Goal: Information Seeking & Learning: Learn about a topic

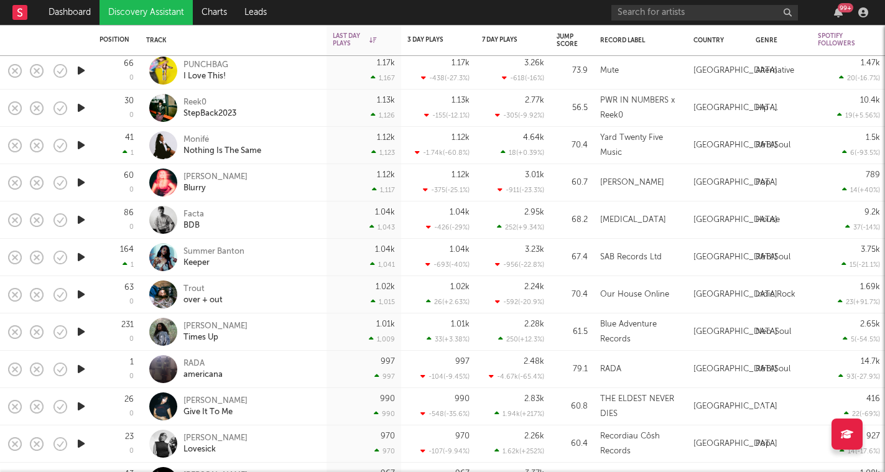
click at [82, 258] on icon "button" at bounding box center [81, 258] width 13 height 16
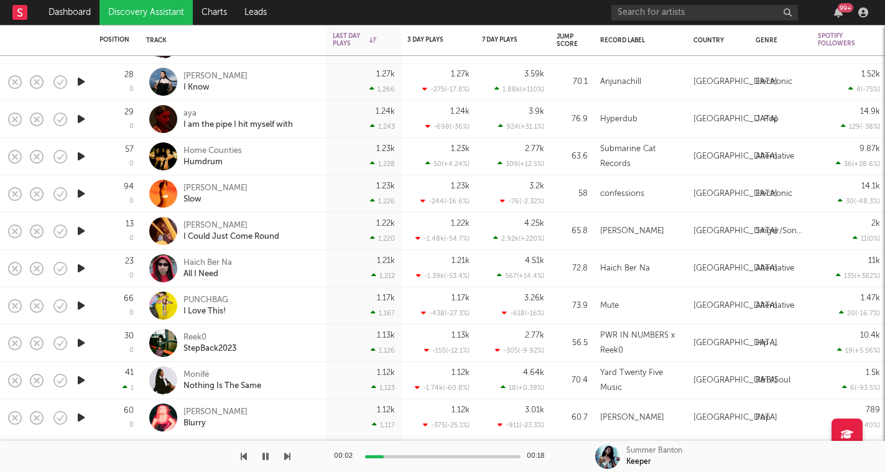
click at [83, 160] on icon "button" at bounding box center [81, 157] width 13 height 16
click at [286, 454] on icon "button" at bounding box center [287, 457] width 6 height 10
click at [286, 455] on icon "button" at bounding box center [287, 457] width 6 height 10
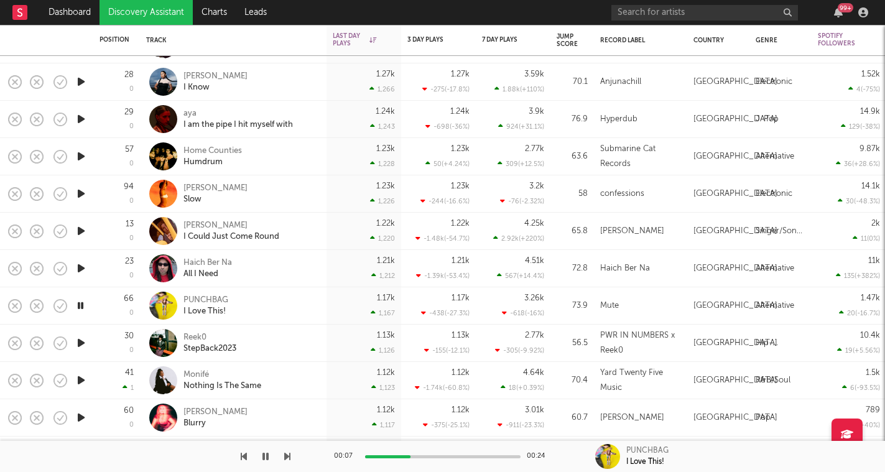
click at [286, 455] on icon "button" at bounding box center [287, 457] width 6 height 10
click at [287, 460] on icon "button" at bounding box center [287, 457] width 6 height 10
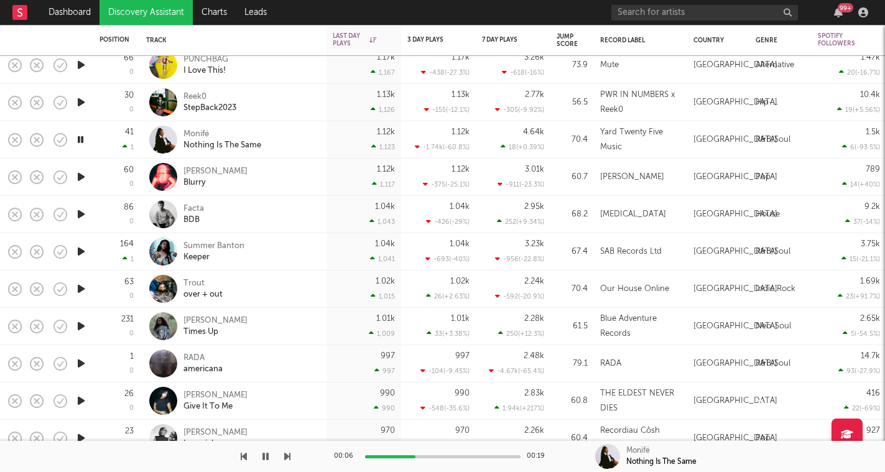
click at [287, 458] on icon "button" at bounding box center [287, 457] width 6 height 10
click at [287, 457] on icon "button" at bounding box center [287, 457] width 6 height 10
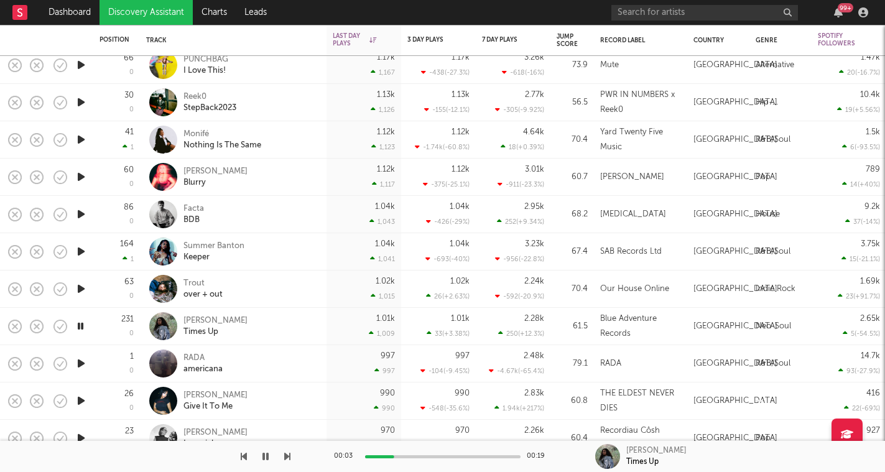
click at [248, 454] on div at bounding box center [145, 456] width 291 height 31
click at [241, 455] on icon "button" at bounding box center [244, 457] width 6 height 10
click at [289, 459] on icon "button" at bounding box center [287, 457] width 6 height 10
click at [282, 454] on div at bounding box center [145, 456] width 291 height 31
click at [287, 457] on icon "button" at bounding box center [287, 457] width 6 height 10
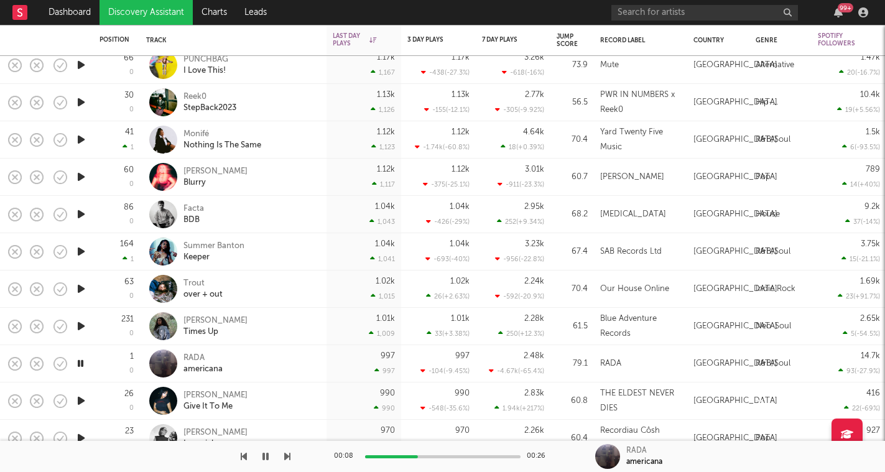
click at [287, 457] on icon "button" at bounding box center [287, 457] width 6 height 10
click at [266, 457] on icon "button" at bounding box center [266, 457] width 6 height 10
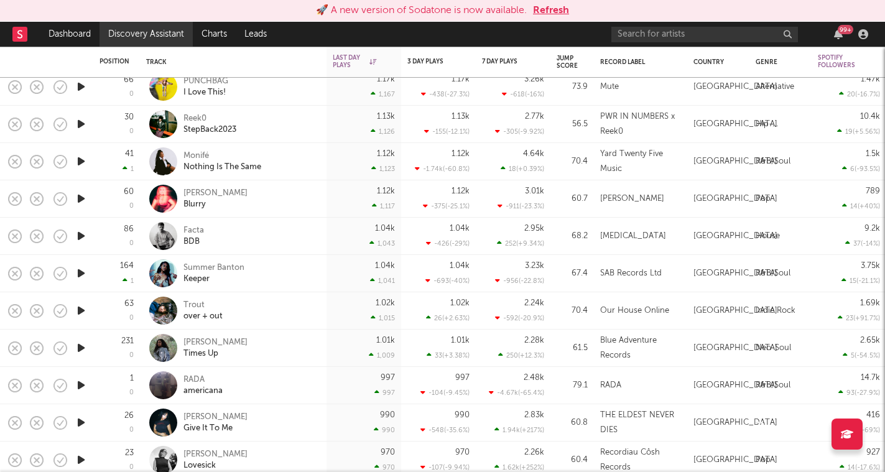
click at [146, 35] on link "Discovery Assistant" at bounding box center [146, 34] width 93 height 25
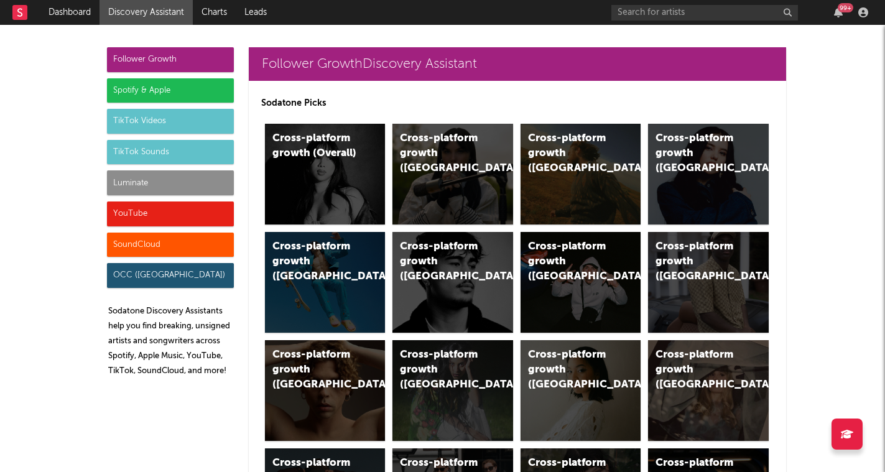
click at [184, 144] on div "TikTok Sounds" at bounding box center [170, 152] width 127 height 25
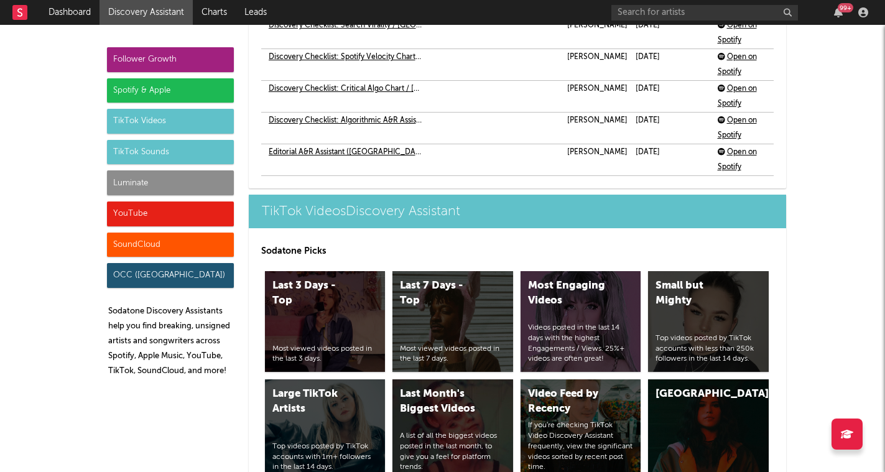
scroll to position [4674, 0]
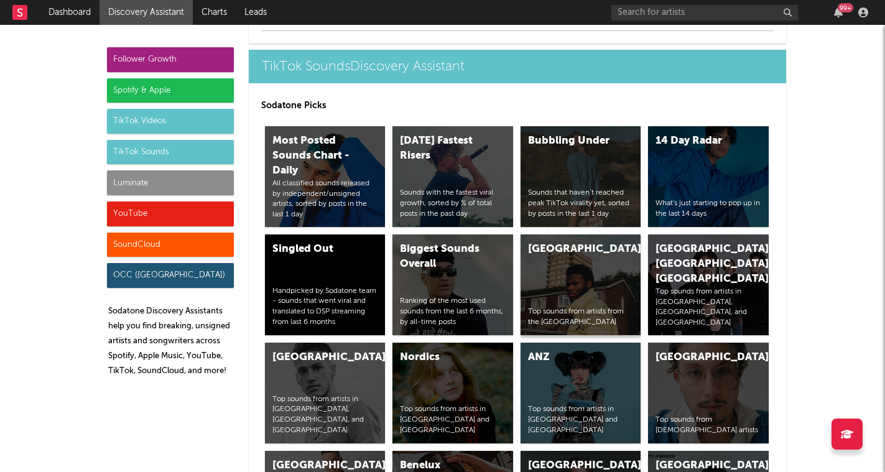
click at [589, 281] on div "United Kingdom Top sounds from artists from the [GEOGRAPHIC_DATA]" at bounding box center [581, 285] width 121 height 101
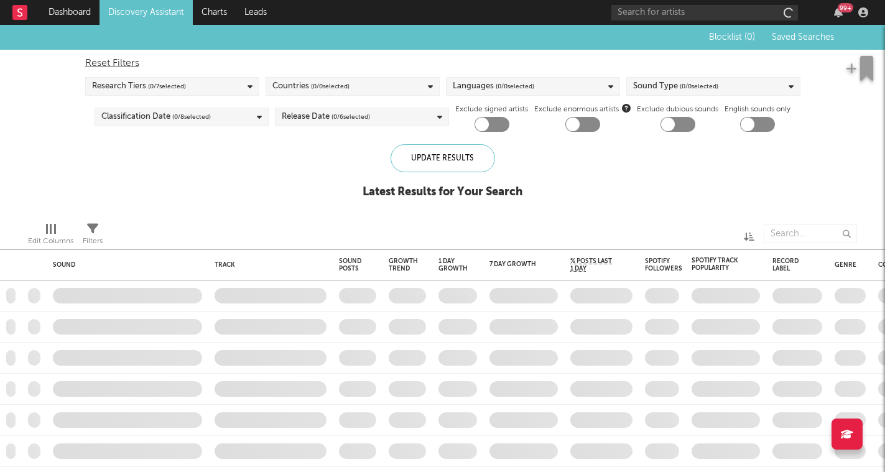
checkbox input "true"
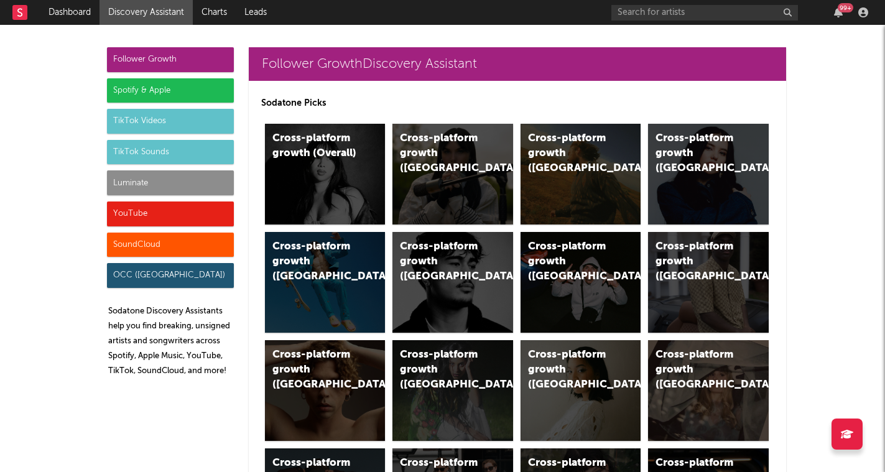
click at [210, 154] on div "TikTok Sounds" at bounding box center [170, 152] width 127 height 25
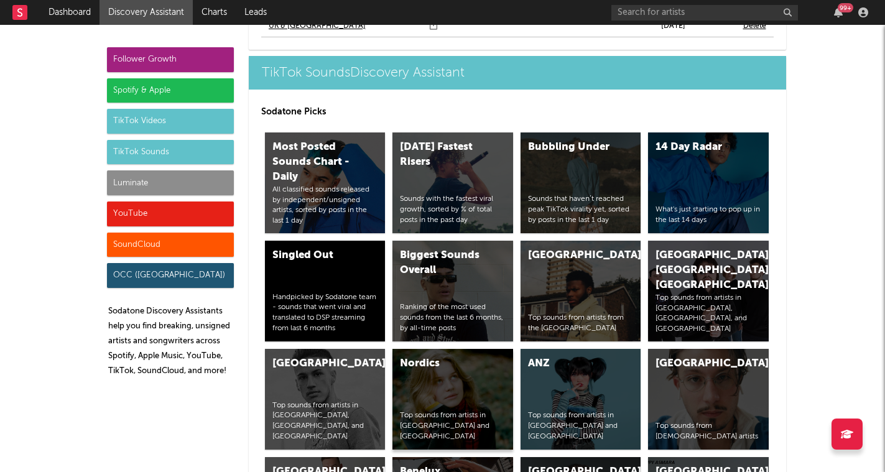
scroll to position [4666, 0]
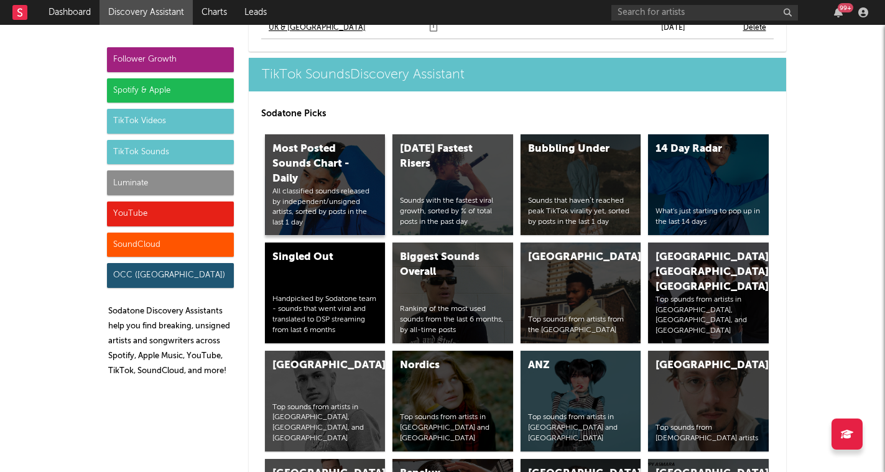
click at [372, 205] on div "All classified sounds released by independent/unsigned artists, sorted by posts…" at bounding box center [326, 208] width 106 height 42
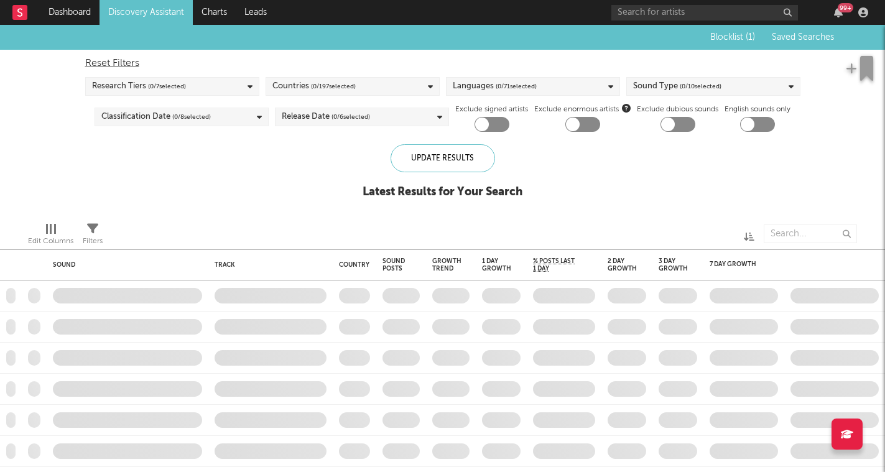
checkbox input "true"
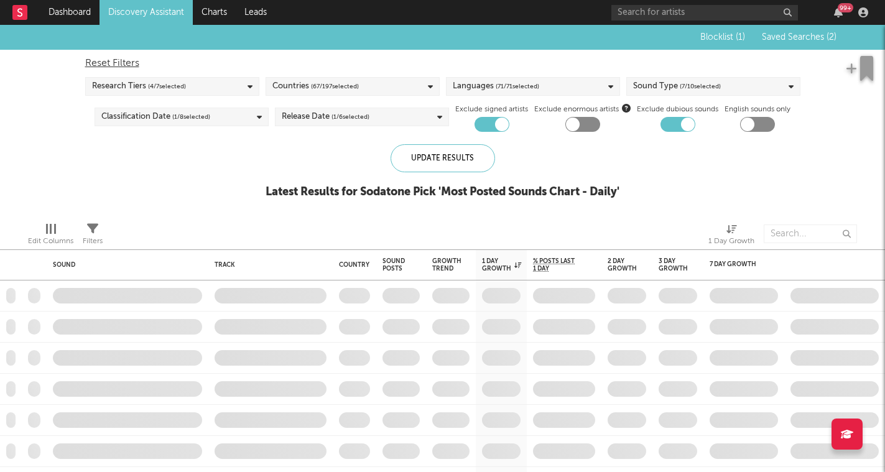
click at [235, 87] on div "Research Tiers ( 4 / 7 selected)" at bounding box center [172, 86] width 174 height 19
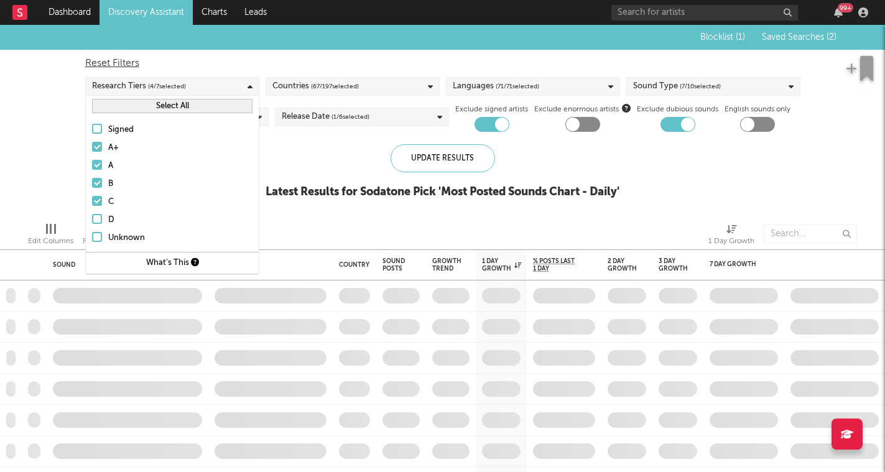
click at [196, 262] on icon at bounding box center [194, 262] width 8 height 8
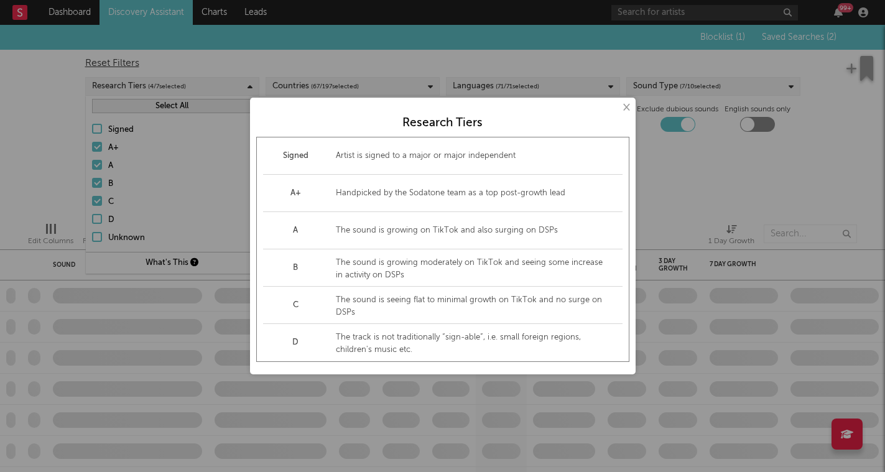
click at [630, 109] on button "×" at bounding box center [626, 108] width 14 height 14
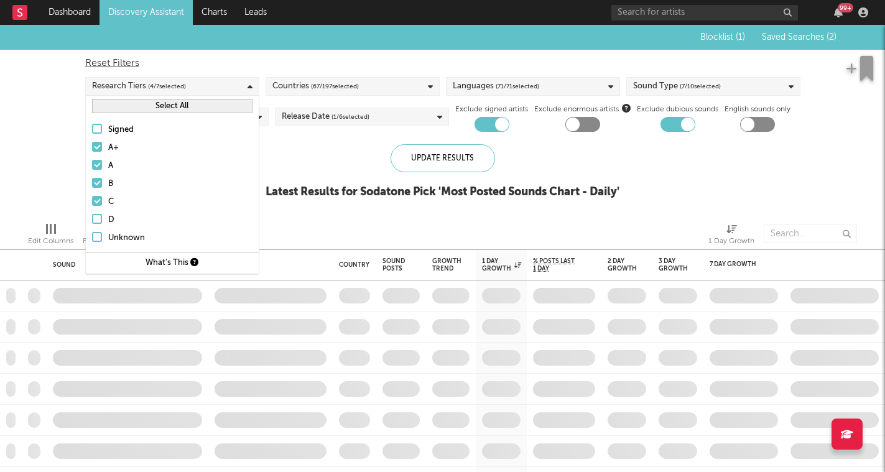
click at [408, 90] on div "Countries ( 67 / 197 selected)" at bounding box center [353, 86] width 174 height 19
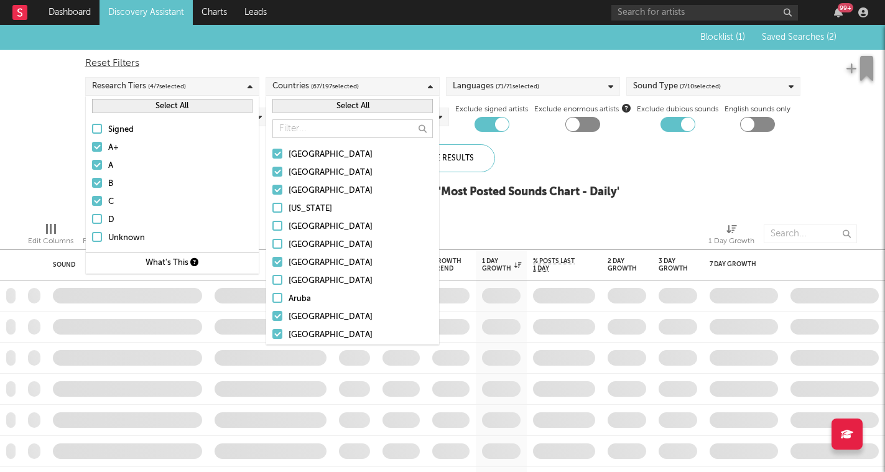
click at [393, 106] on button "Select All" at bounding box center [353, 106] width 161 height 14
click at [393, 106] on button "Deselect All" at bounding box center [353, 106] width 161 height 14
click at [360, 134] on input "text" at bounding box center [353, 128] width 161 height 19
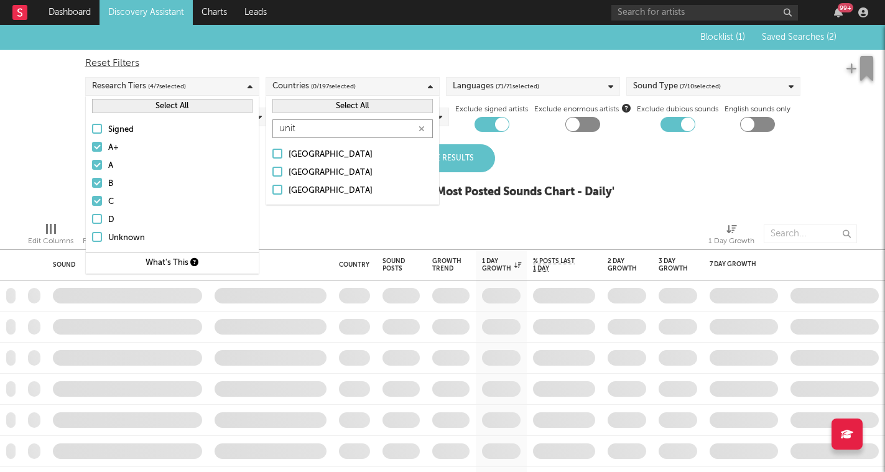
type input "unit"
click at [305, 166] on div "[GEOGRAPHIC_DATA]" at bounding box center [361, 173] width 144 height 15
click at [273, 166] on input "[GEOGRAPHIC_DATA]" at bounding box center [273, 173] width 0 height 15
click at [310, 187] on div "[GEOGRAPHIC_DATA]" at bounding box center [361, 191] width 144 height 15
click at [273, 187] on input "[GEOGRAPHIC_DATA]" at bounding box center [273, 191] width 0 height 15
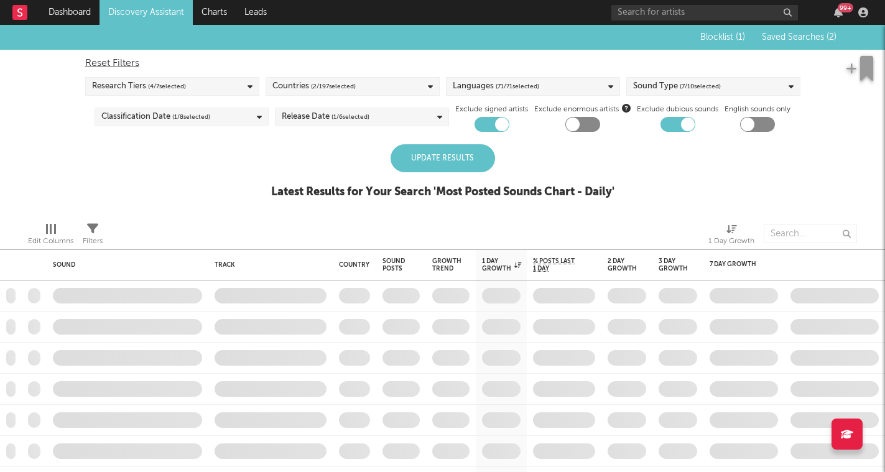
click at [335, 218] on div at bounding box center [254, 233] width 284 height 31
click at [492, 85] on div "Languages ( 71 / 71 selected)" at bounding box center [496, 86] width 86 height 15
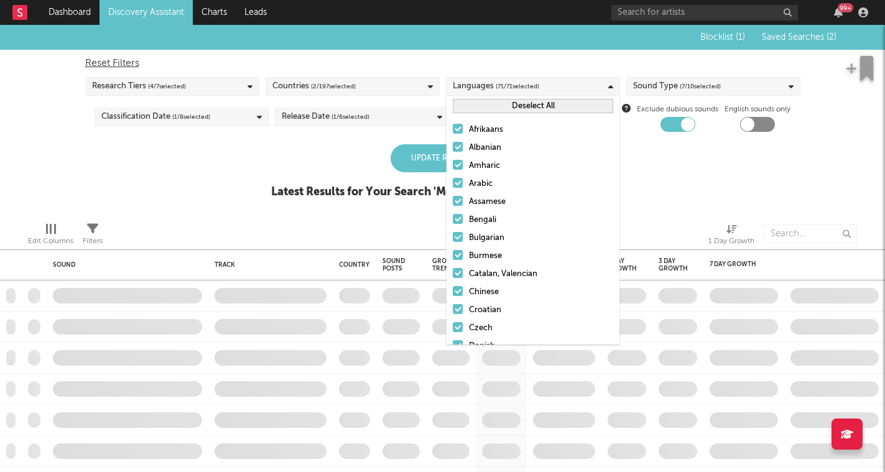
click at [551, 105] on button "Deselect All" at bounding box center [533, 106] width 161 height 14
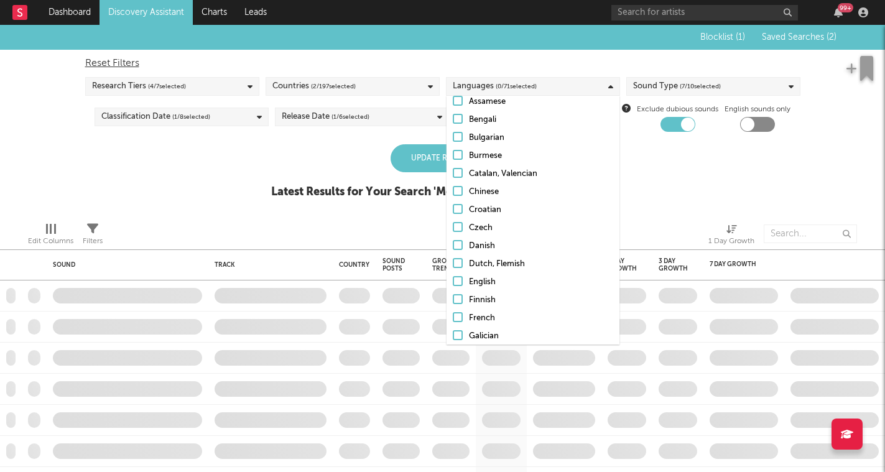
scroll to position [111, 0]
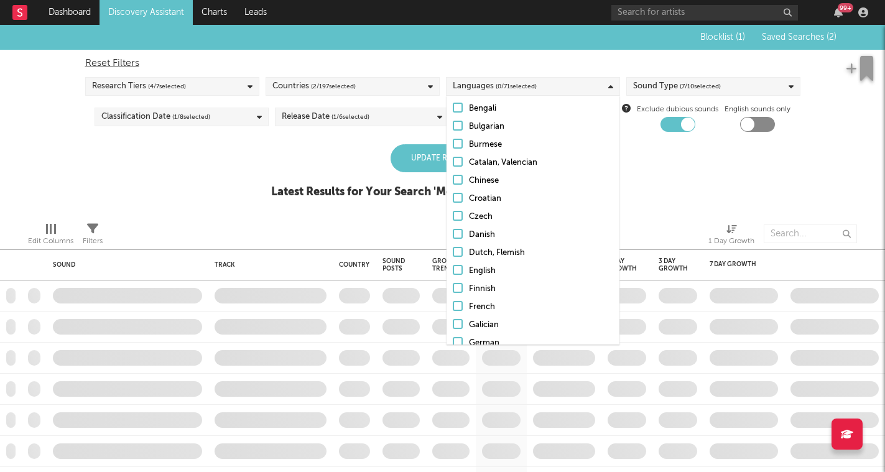
click at [487, 269] on div "English" at bounding box center [541, 271] width 144 height 15
click at [453, 269] on input "English" at bounding box center [453, 271] width 0 height 15
click at [706, 210] on div "Blocklist ( 1 ) Saved Searches ( 2 ) Reset Filters Research Tiers ( 4 / 7 selec…" at bounding box center [442, 118] width 885 height 187
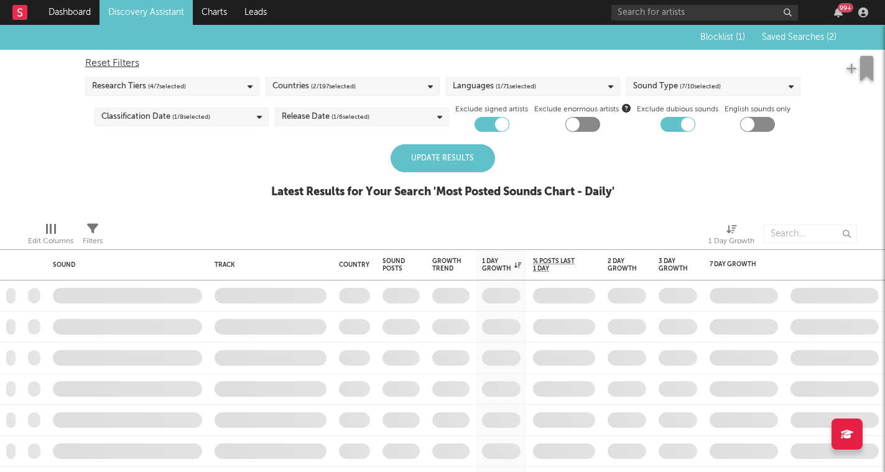
click at [686, 84] on span "( 7 / 10 selected)" at bounding box center [700, 86] width 41 height 15
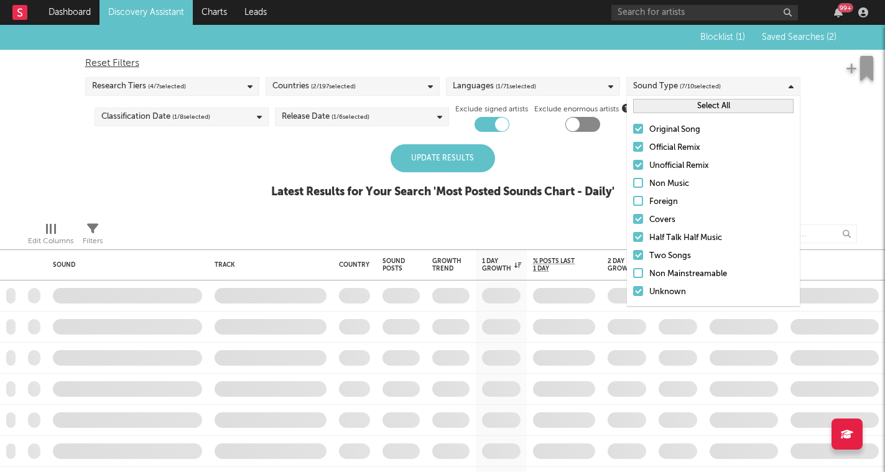
click at [686, 85] on span "( 7 / 10 selected)" at bounding box center [700, 86] width 41 height 15
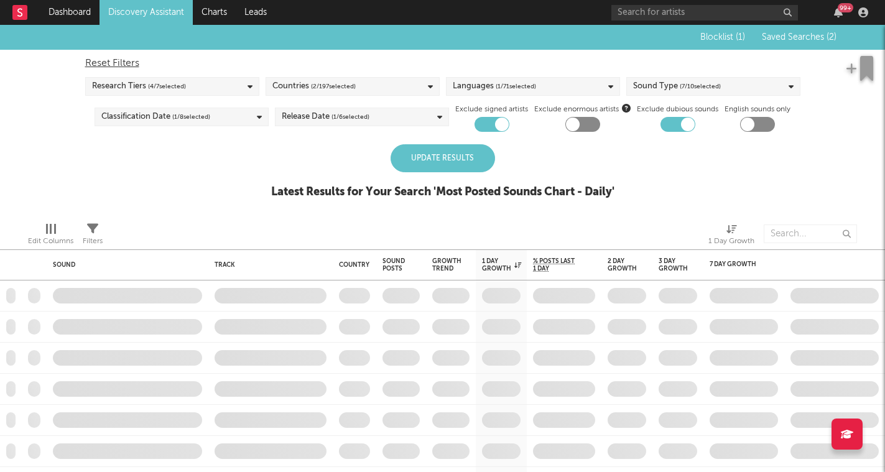
click at [245, 119] on div "Classification Date ( 1 / 8 selected)" at bounding box center [182, 117] width 174 height 19
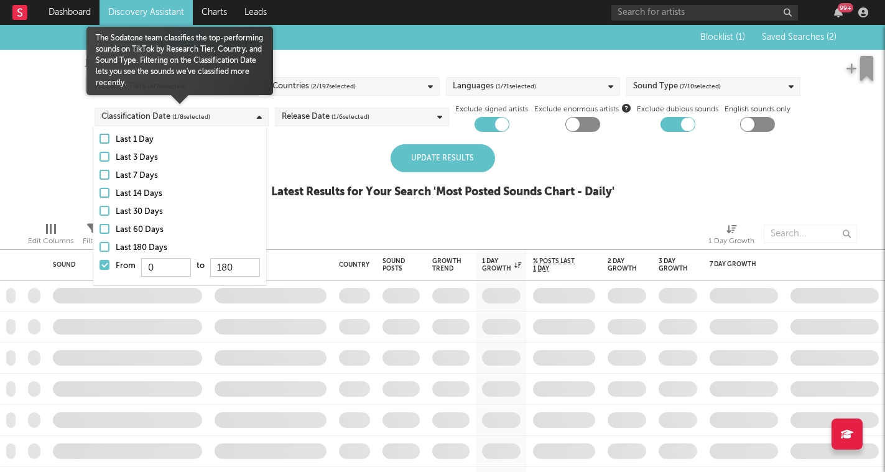
click at [245, 118] on div "Classification Date ( 1 / 8 selected)" at bounding box center [182, 117] width 174 height 19
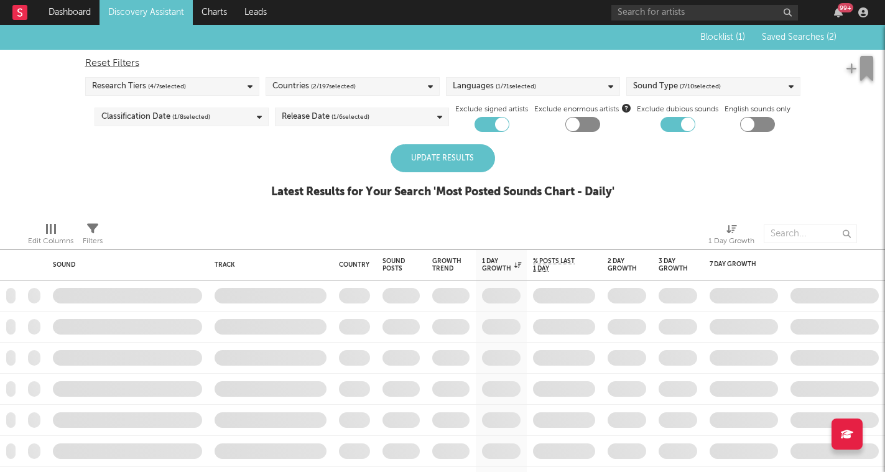
click at [327, 122] on div "Release Date ( 1 / 6 selected)" at bounding box center [326, 117] width 88 height 15
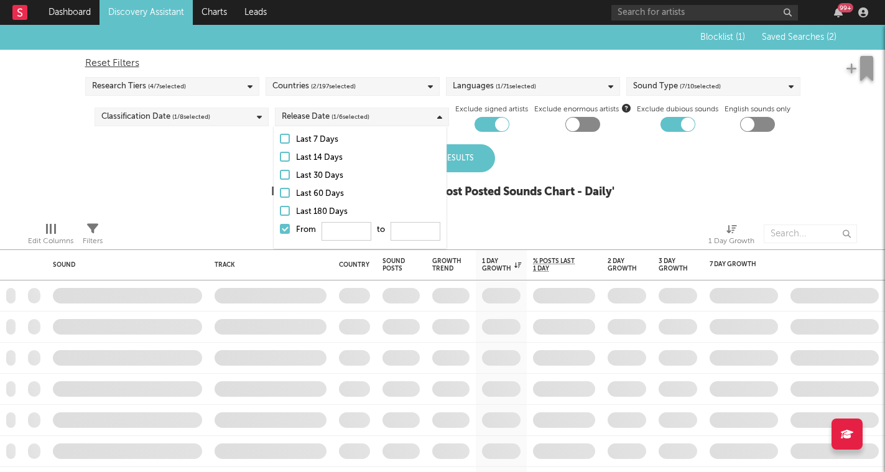
click at [313, 209] on div "Last 180 Days" at bounding box center [368, 212] width 144 height 15
click at [280, 209] on input "Last 180 Days" at bounding box center [280, 212] width 0 height 15
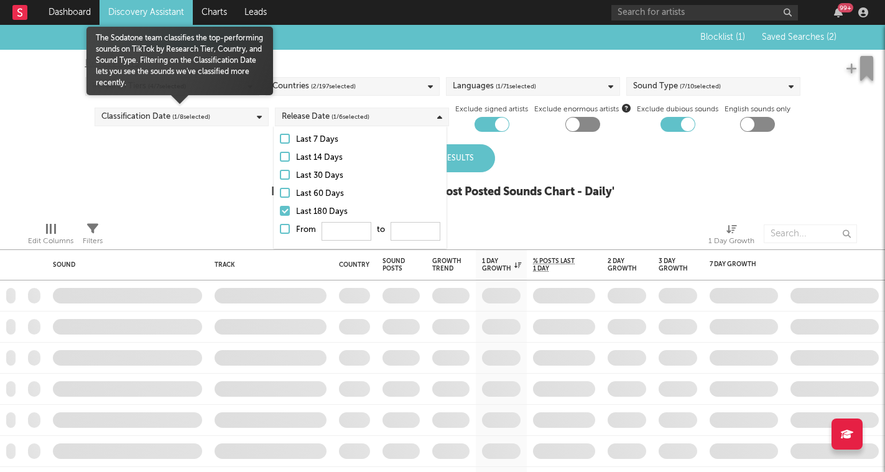
click at [228, 124] on div "Classification Date ( 1 / 8 selected)" at bounding box center [182, 117] width 174 height 19
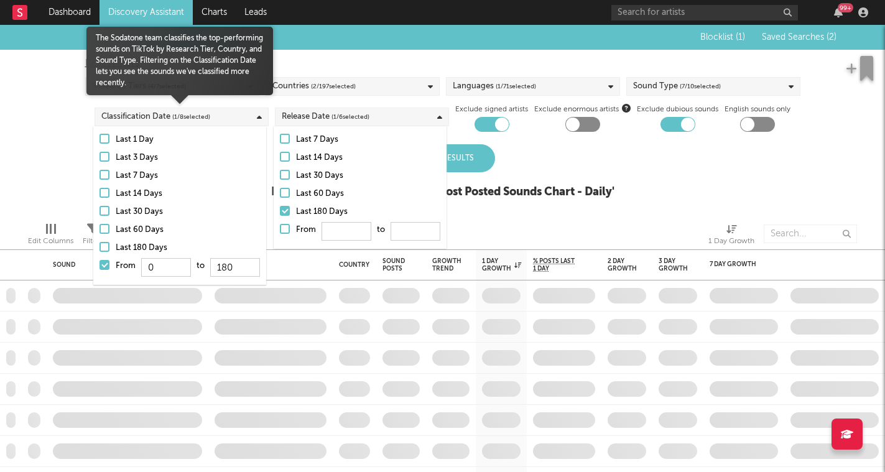
click at [228, 122] on div "Classification Date ( 1 / 8 selected)" at bounding box center [182, 117] width 174 height 19
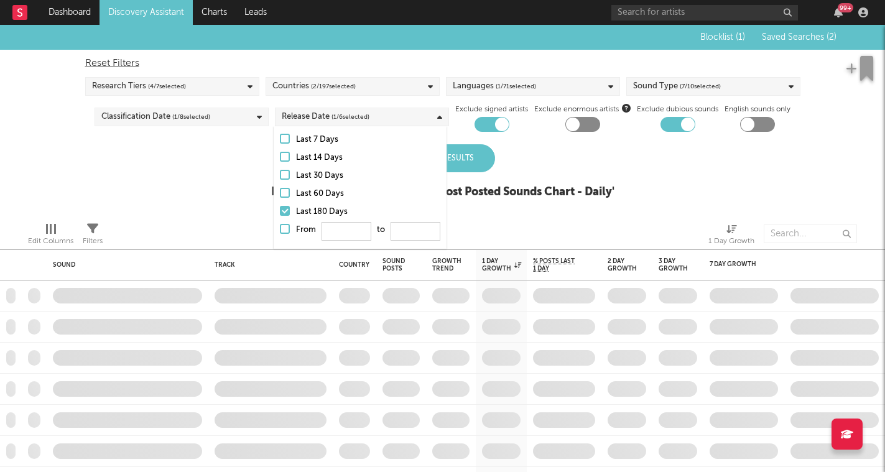
click at [21, 147] on div "Blocklist ( 1 ) Saved Searches ( 2 ) Reset Filters Research Tiers ( 4 / 7 selec…" at bounding box center [442, 118] width 885 height 187
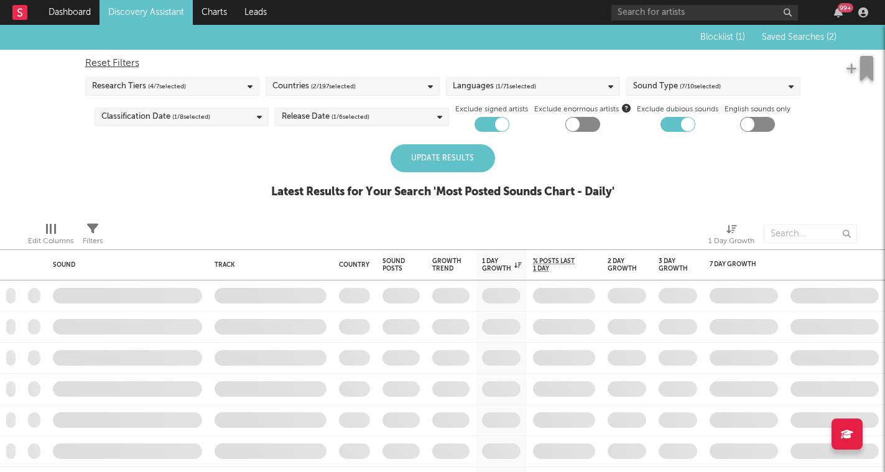
click at [573, 126] on div at bounding box center [573, 125] width 14 height 14
checkbox input "true"
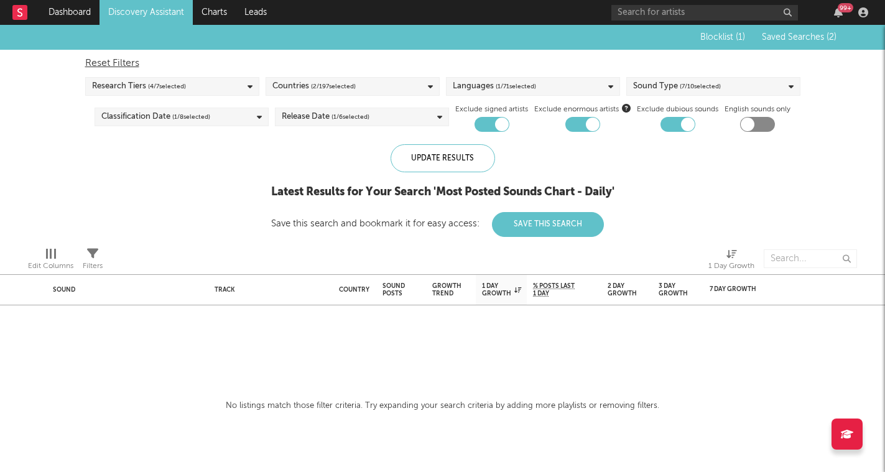
click at [754, 126] on div at bounding box center [748, 125] width 14 height 14
checkbox input "true"
click at [478, 164] on div "Update Results" at bounding box center [443, 158] width 105 height 28
click at [582, 125] on div at bounding box center [583, 124] width 35 height 15
checkbox input "false"
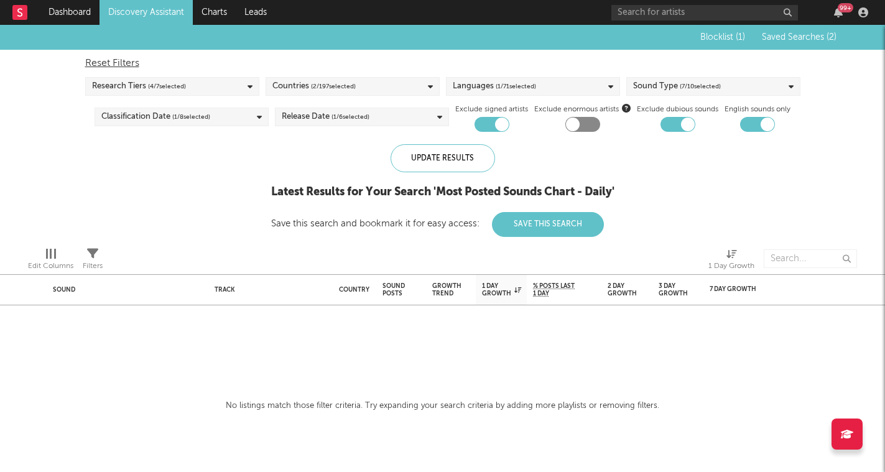
click at [756, 126] on div at bounding box center [757, 124] width 35 height 15
checkbox input "false"
click at [456, 160] on div "Update Results" at bounding box center [443, 158] width 105 height 28
click at [485, 123] on div at bounding box center [492, 124] width 35 height 15
click at [485, 123] on div at bounding box center [482, 125] width 14 height 14
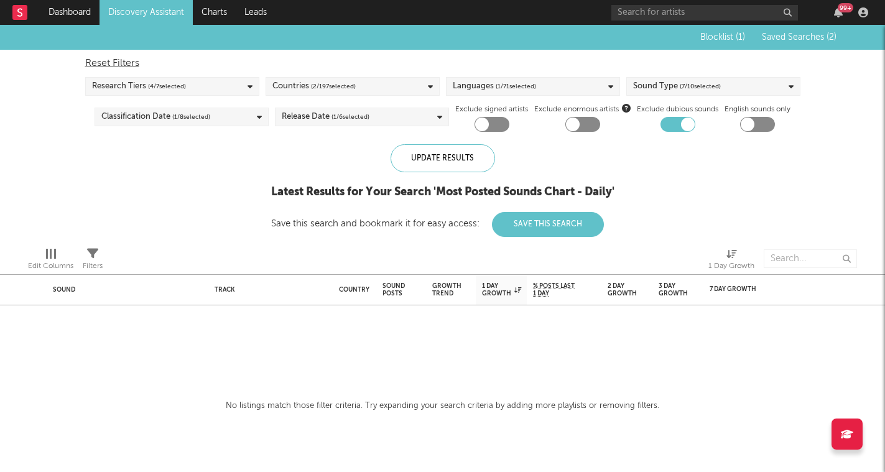
checkbox input "true"
click at [147, 15] on link "Discovery Assistant" at bounding box center [146, 12] width 93 height 25
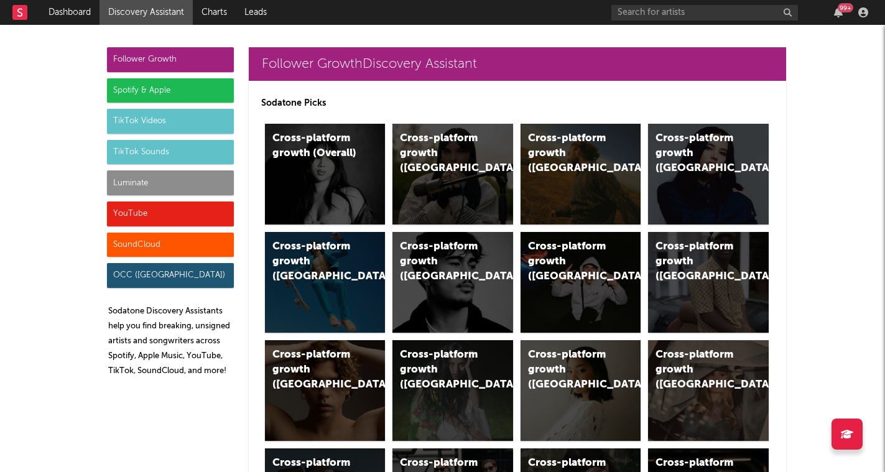
click at [197, 242] on div "SoundCloud" at bounding box center [170, 245] width 127 height 25
